Goal: Information Seeking & Learning: Compare options

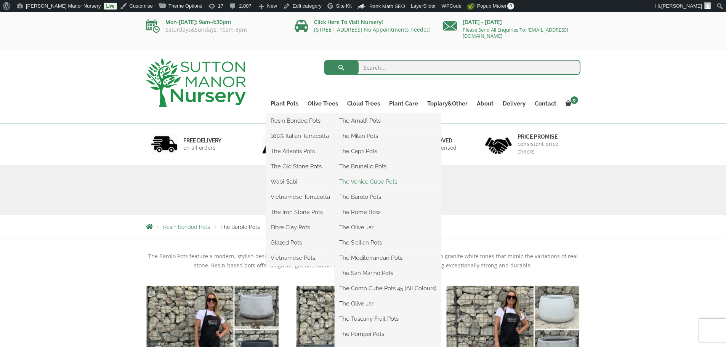
click at [372, 177] on link "The Venice Cube Pots" at bounding box center [388, 181] width 106 height 11
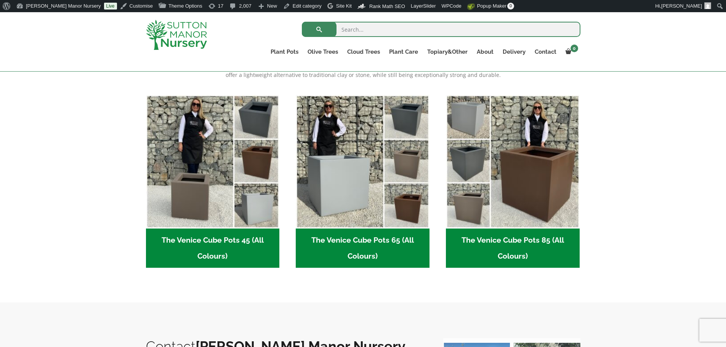
scroll to position [152, 0]
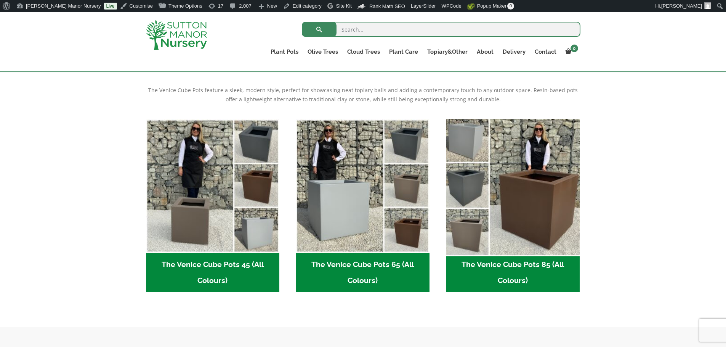
click at [548, 211] on img "Visit product category The Venice Cube Pots 85 (All Colours)" at bounding box center [513, 186] width 140 height 140
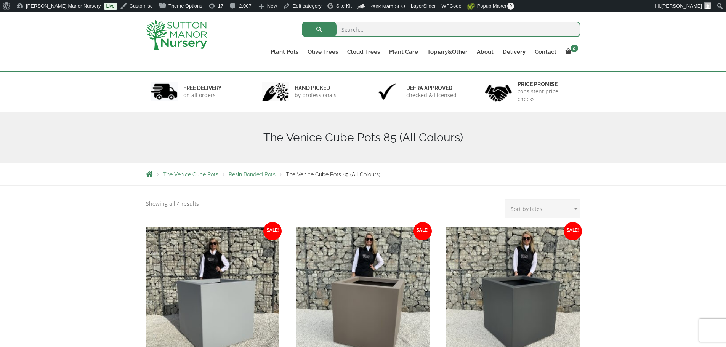
scroll to position [152, 0]
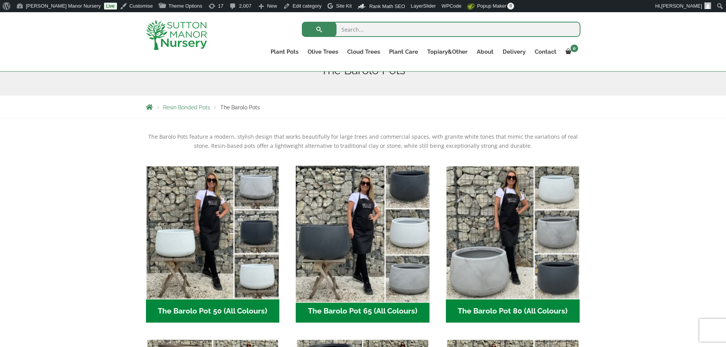
scroll to position [152, 0]
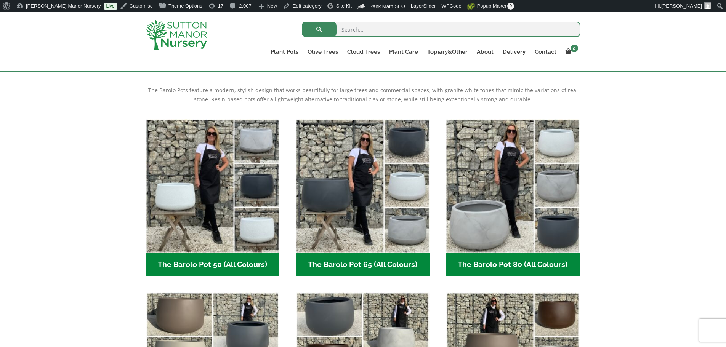
click at [179, 33] on img at bounding box center [176, 35] width 61 height 30
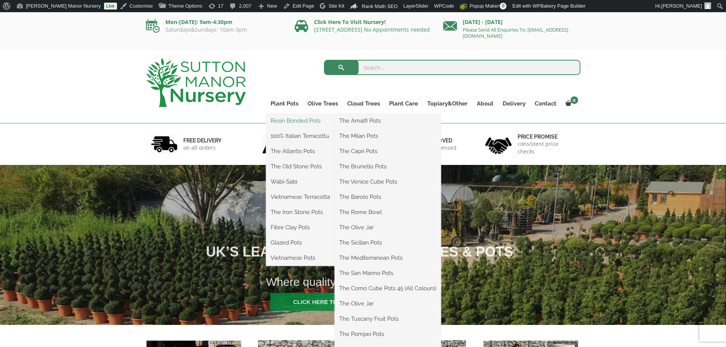
click at [288, 118] on link "Resin Bonded Pots" at bounding box center [300, 120] width 69 height 11
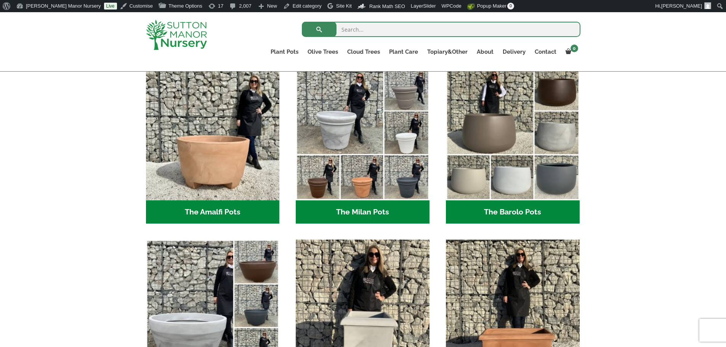
scroll to position [229, 0]
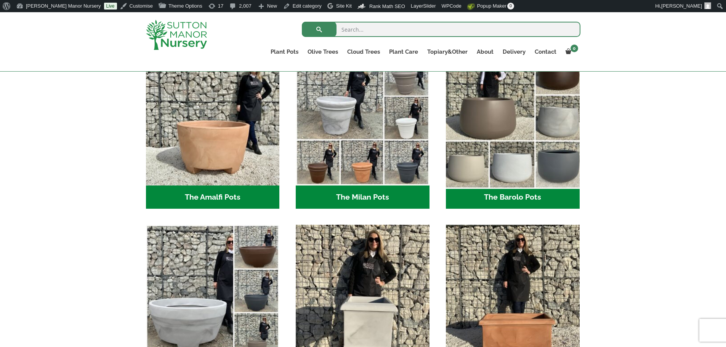
drag, startPoint x: 507, startPoint y: 164, endPoint x: 494, endPoint y: 128, distance: 38.2
click at [494, 128] on img "Visit product category The Barolo Pots" at bounding box center [513, 118] width 140 height 140
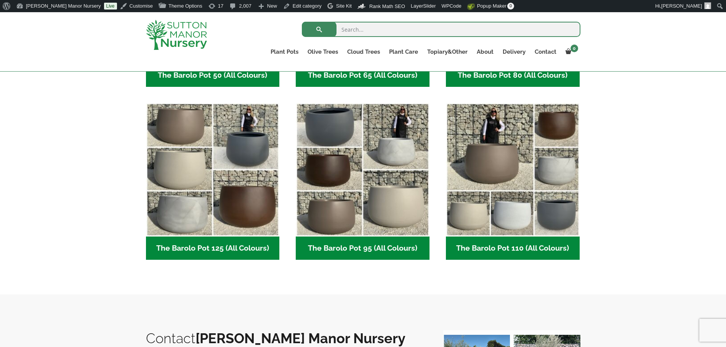
scroll to position [381, 0]
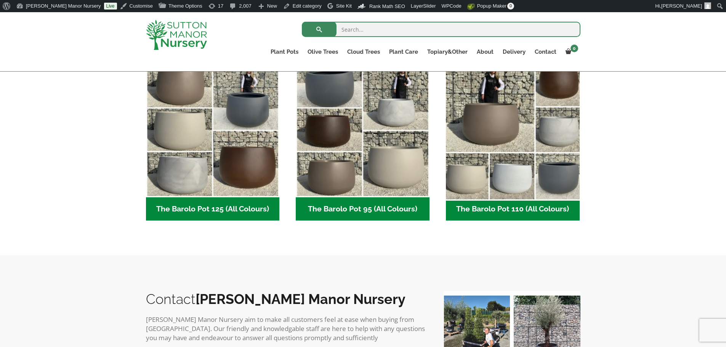
click at [492, 115] on img "Visit product category The Barolo Pot 110 (All Colours)" at bounding box center [513, 131] width 140 height 140
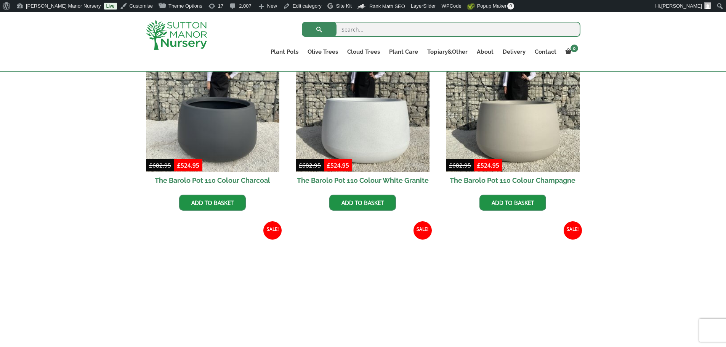
scroll to position [229, 0]
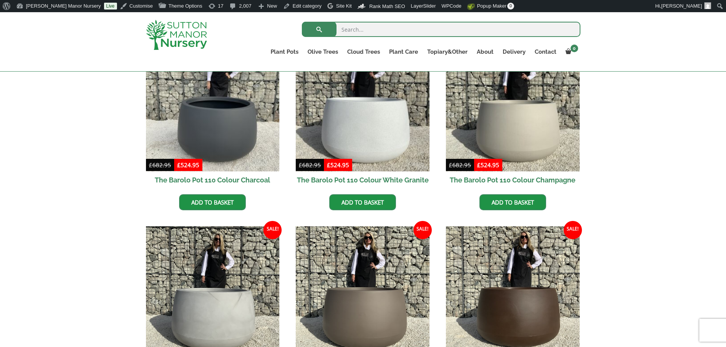
drag, startPoint x: 19, startPoint y: 2, endPoint x: 95, endPoint y: 114, distance: 135.8
click at [95, 116] on div "The Barolo Pots The Barolo Pot 110 (All Colours) The Barolo Pot 95 (All Colours…" at bounding box center [363, 220] width 726 height 448
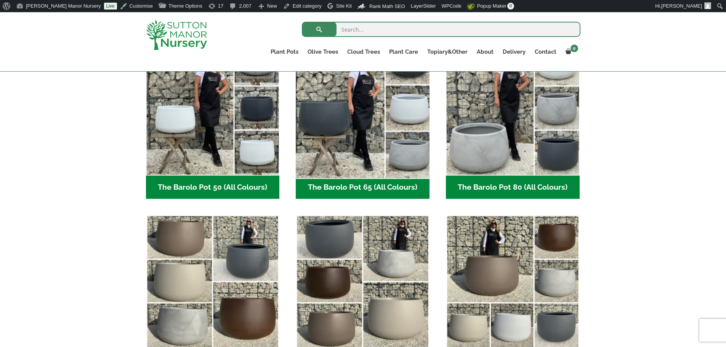
scroll to position [229, 0]
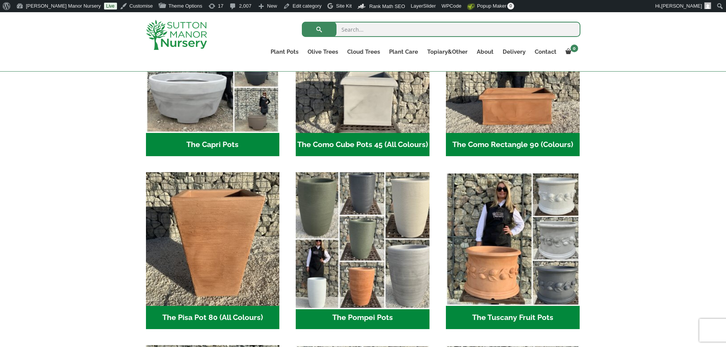
scroll to position [457, 0]
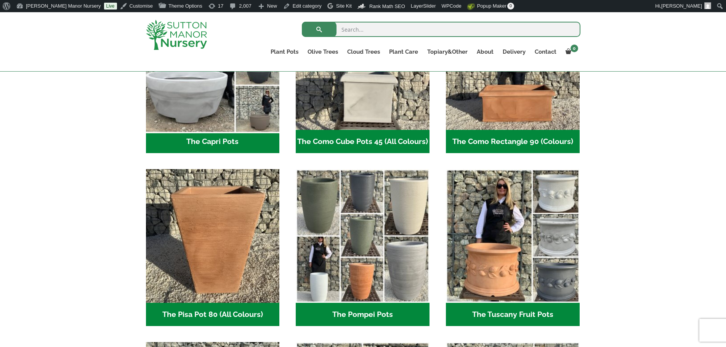
click at [188, 100] on img "Visit product category The Capri Pots" at bounding box center [213, 63] width 140 height 140
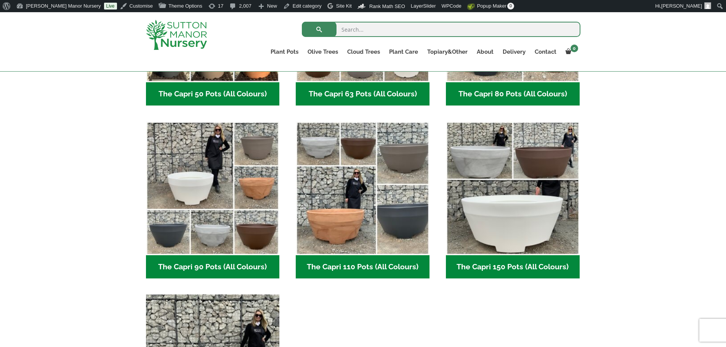
scroll to position [305, 0]
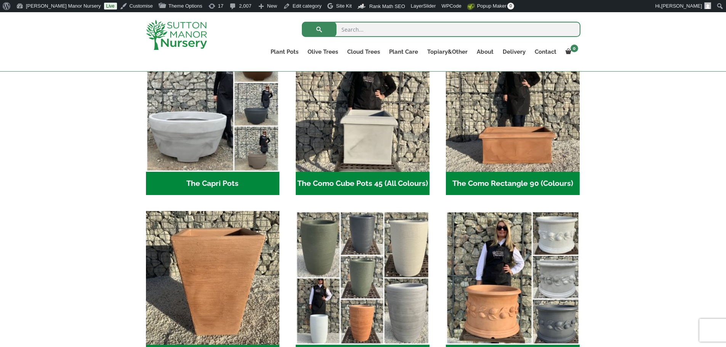
scroll to position [346, 0]
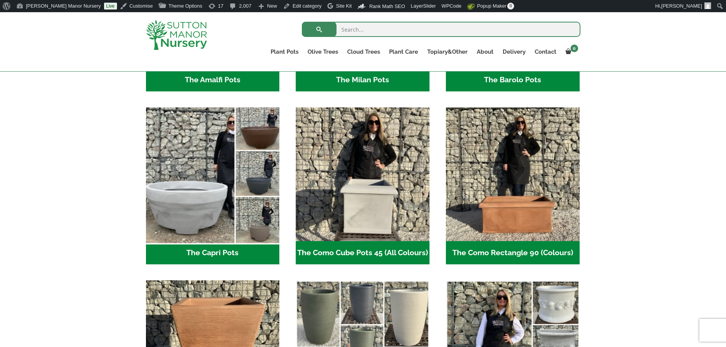
drag, startPoint x: 219, startPoint y: 144, endPoint x: 203, endPoint y: 178, distance: 37.5
click at [203, 178] on img "Visit product category The Capri Pots" at bounding box center [213, 174] width 140 height 140
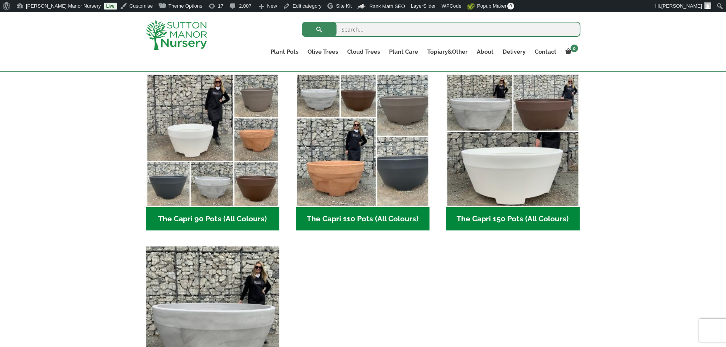
scroll to position [229, 0]
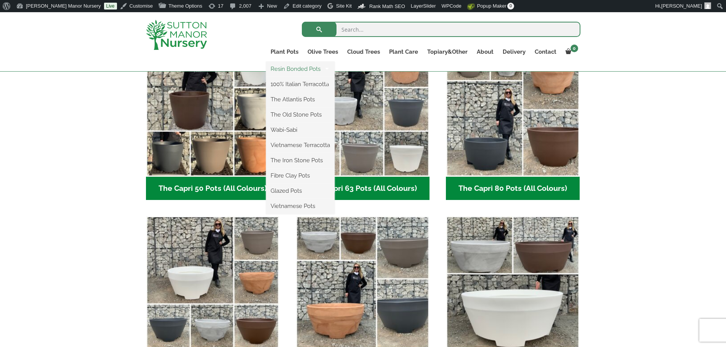
click at [286, 69] on link "Resin Bonded Pots" at bounding box center [300, 68] width 69 height 11
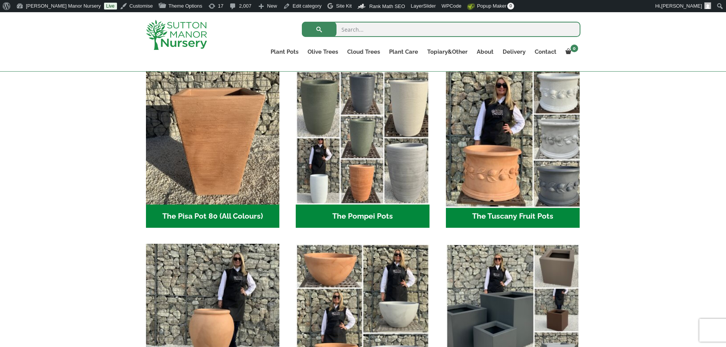
scroll to position [686, 0]
